Goal: Transaction & Acquisition: Purchase product/service

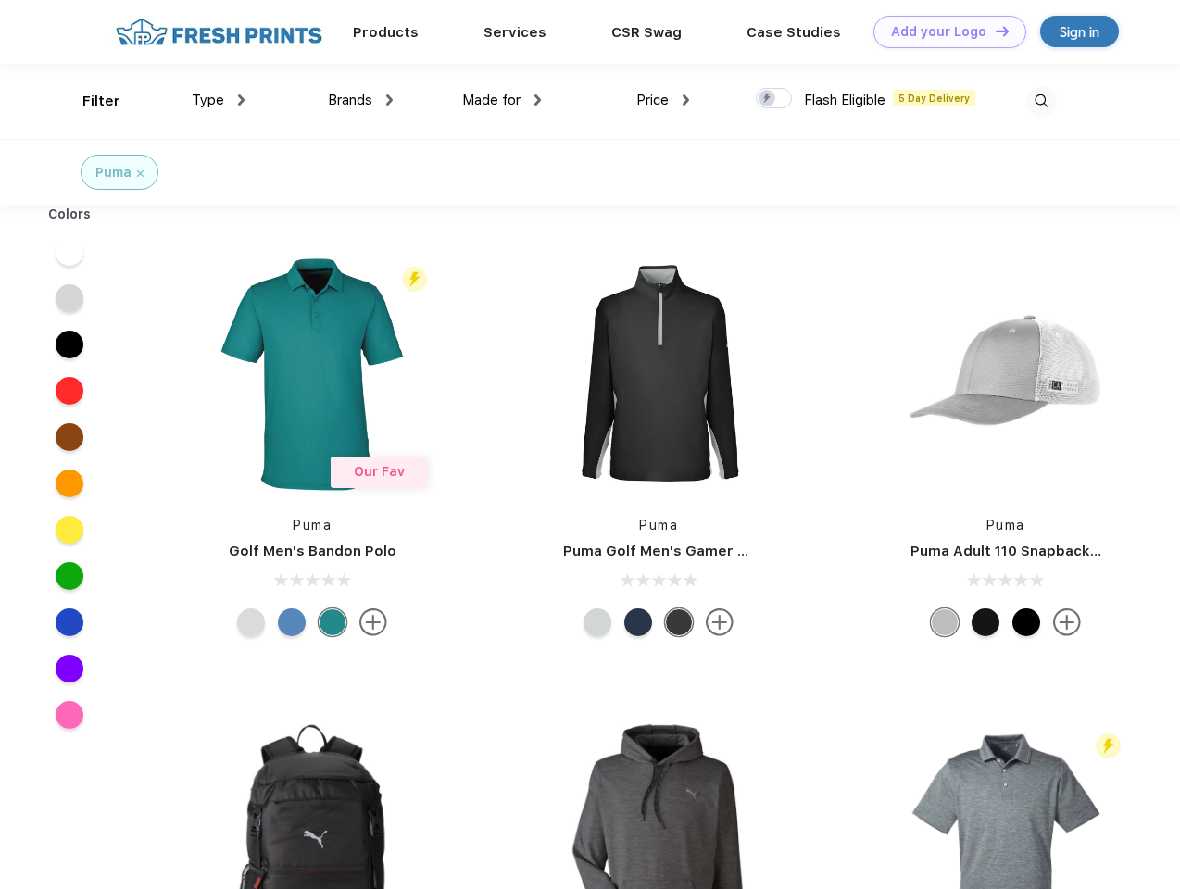
scroll to position [1, 0]
click at [943, 31] on link "Add your Logo Design Tool" at bounding box center [949, 32] width 153 height 32
click at [0, 0] on div "Design Tool" at bounding box center [0, 0] width 0 height 0
click at [994, 31] on link "Add your Logo Design Tool" at bounding box center [949, 32] width 153 height 32
click at [89, 101] on div "Filter" at bounding box center [101, 101] width 38 height 21
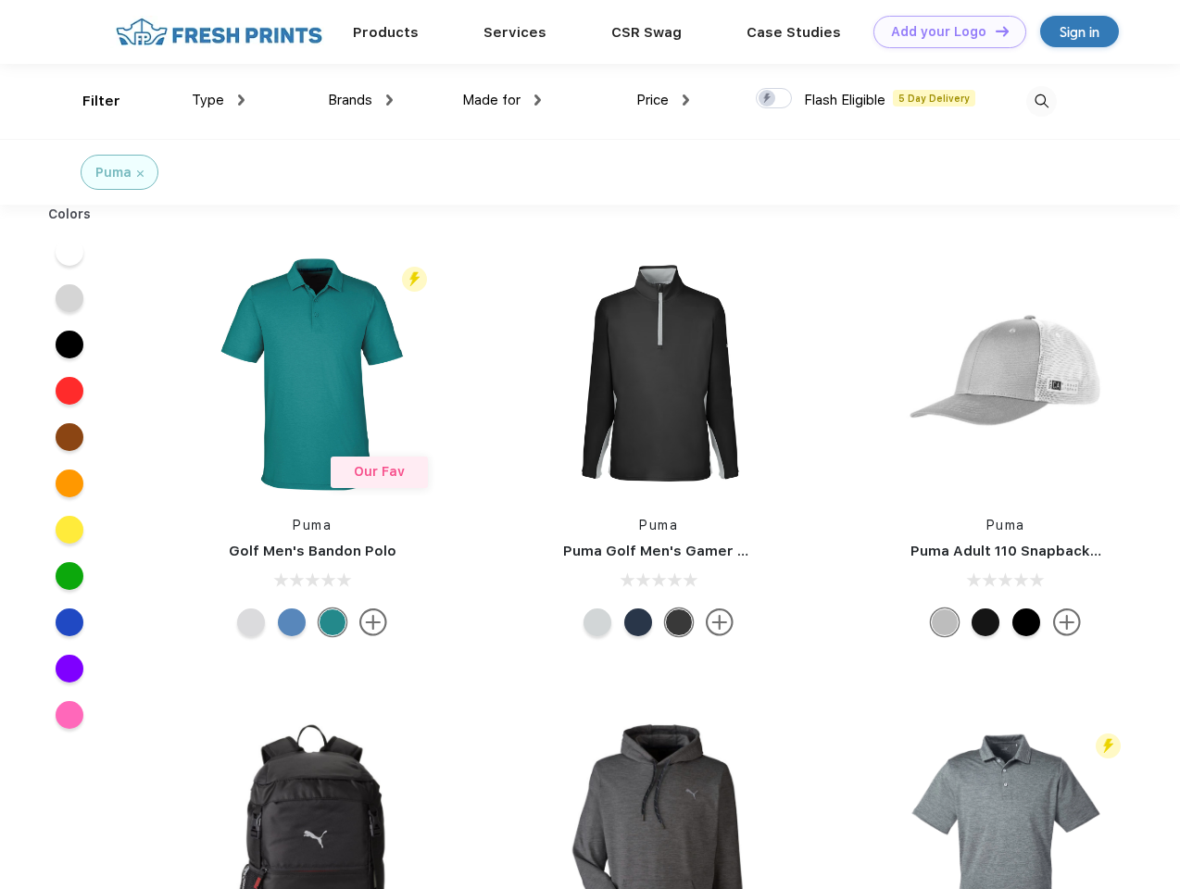
click at [219, 100] on span "Type" at bounding box center [208, 100] width 32 height 17
click at [360, 100] on span "Brands" at bounding box center [350, 100] width 44 height 17
click at [502, 100] on span "Made for" at bounding box center [491, 100] width 58 height 17
click at [663, 100] on span "Price" at bounding box center [652, 100] width 32 height 17
click at [774, 99] on div at bounding box center [774, 98] width 36 height 20
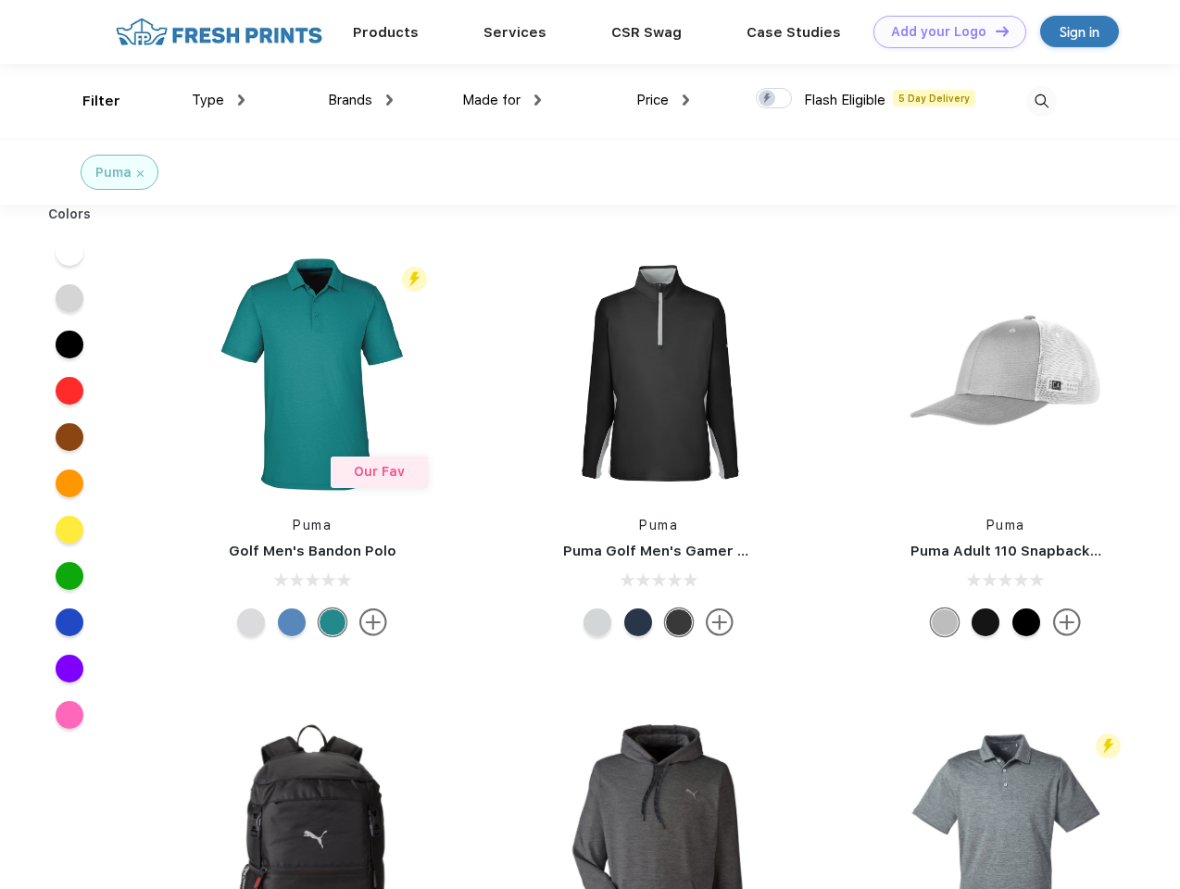
click at [768, 99] on input "checkbox" at bounding box center [762, 93] width 12 height 12
click at [1041, 101] on img at bounding box center [1041, 101] width 31 height 31
